Goal: Task Accomplishment & Management: Manage account settings

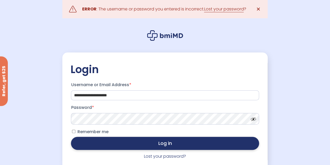
click at [184, 141] on button "Log in" at bounding box center [165, 143] width 188 height 13
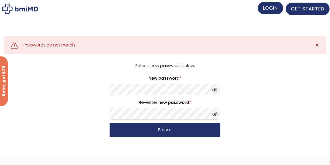
click at [275, 10] on span "LOGIN" at bounding box center [270, 8] width 15 height 7
